Goal: Transaction & Acquisition: Purchase product/service

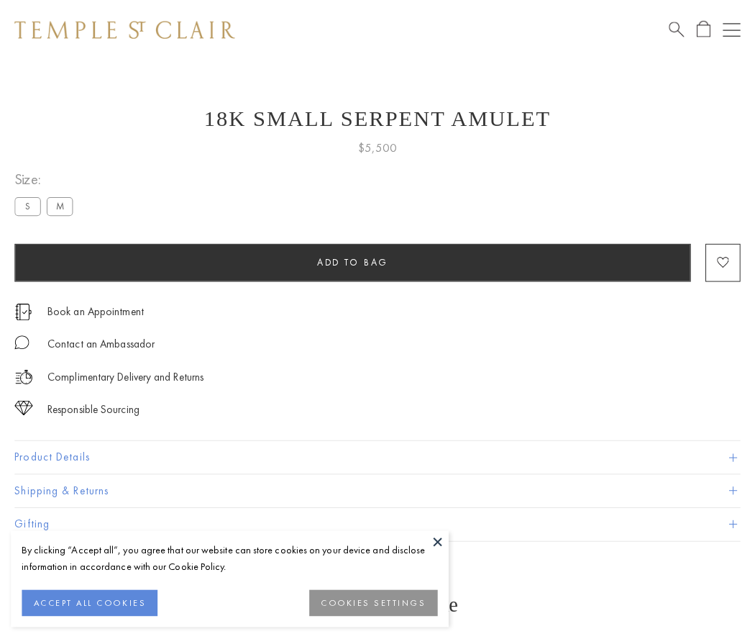
scroll to position [58, 0]
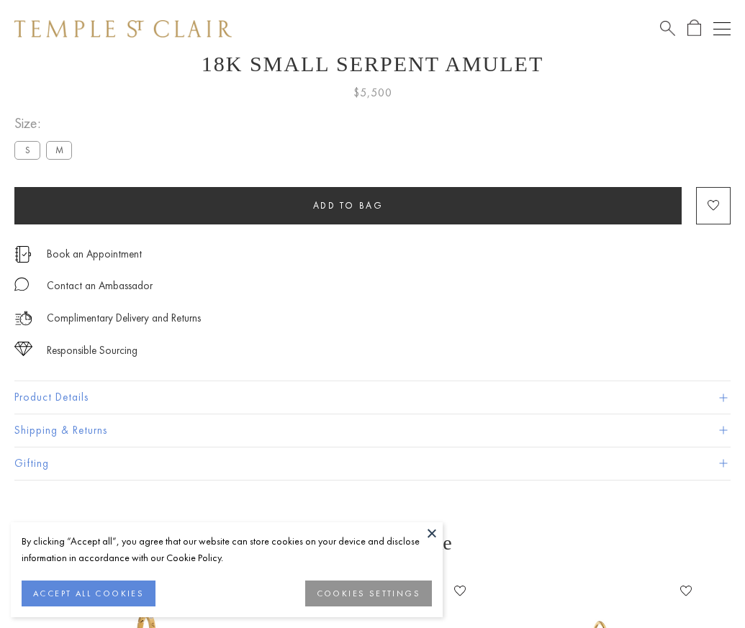
click at [347, 200] on span "Add to bag" at bounding box center [348, 205] width 70 height 12
